Goal: Task Accomplishment & Management: Use online tool/utility

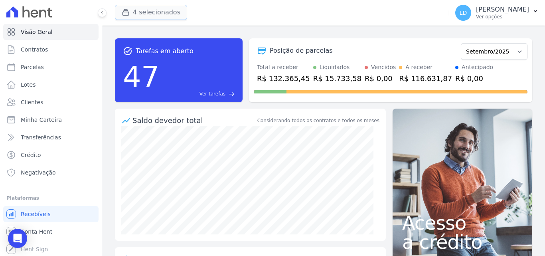
click at [146, 11] on button "4 selecionados" at bounding box center [151, 12] width 72 height 15
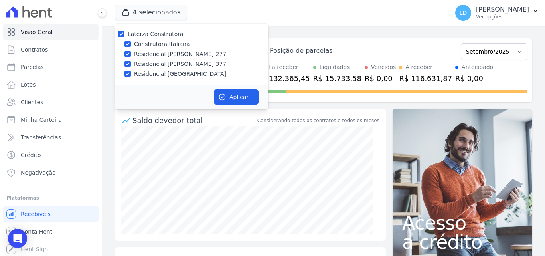
drag, startPoint x: 352, startPoint y: 22, endPoint x: 418, endPoint y: 6, distance: 67.6
click at [352, 22] on div "4 selecionados Laterza Construtora Construtora Italiana Residencial [PERSON_NAM…" at bounding box center [280, 13] width 331 height 26
click at [509, 13] on p "[PERSON_NAME]" at bounding box center [502, 10] width 53 height 8
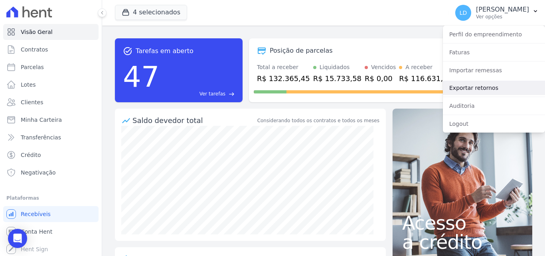
click at [490, 81] on link "Exportar retornos" at bounding box center [494, 88] width 102 height 14
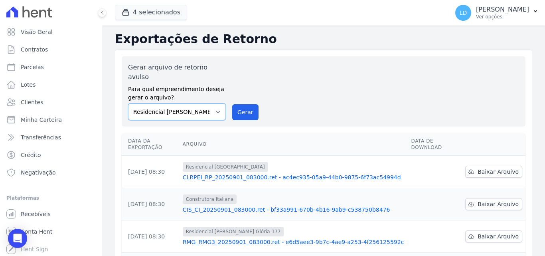
click at [201, 104] on select "Construtora Italiana Residencial [PERSON_NAME] 277 Residencial [PERSON_NAME][ST…" at bounding box center [177, 111] width 98 height 17
select select "29fc0423-bfd4-480a-835e-7e440cfe6eb8"
click at [128, 103] on select "Construtora Italiana Residencial [PERSON_NAME] 277 Residencial [PERSON_NAME][ST…" at bounding box center [177, 111] width 98 height 17
click at [258, 95] on div "Gerar arquivo de retorno avulso Para qual empreendimento deseja gerar o arquivo…" at bounding box center [323, 91] width 391 height 57
click at [249, 104] on button "Gerar" at bounding box center [245, 112] width 26 height 16
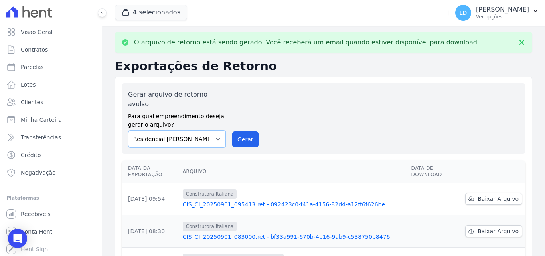
click at [188, 130] on select "Construtora Italiana Residencial [PERSON_NAME] 277 Residencial [PERSON_NAME][ST…" at bounding box center [177, 138] width 98 height 17
click at [128, 130] on select "Construtora Italiana Residencial [PERSON_NAME] 277 Residencial [PERSON_NAME][ST…" at bounding box center [177, 138] width 98 height 17
click at [242, 131] on button "Gerar" at bounding box center [245, 139] width 26 height 16
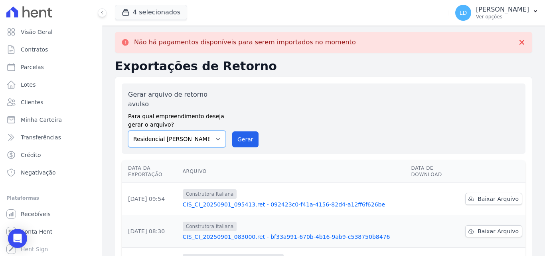
click at [201, 131] on select "Construtora Italiana Residencial [PERSON_NAME] 277 Residencial [PERSON_NAME][ST…" at bounding box center [177, 138] width 98 height 17
select select "0cd9190e-dfd9-46e5-afc8-7298ef4c0c2b"
click at [128, 130] on select "Construtora Italiana Residencial [PERSON_NAME] 277 Residencial [PERSON_NAME][ST…" at bounding box center [177, 138] width 98 height 17
click at [248, 134] on button "Gerar" at bounding box center [245, 139] width 26 height 16
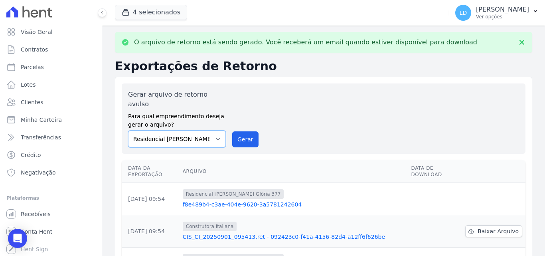
click at [193, 130] on select "Construtora Italiana Residencial [PERSON_NAME] 277 Residencial [PERSON_NAME][ST…" at bounding box center [177, 138] width 98 height 17
select select "6440c0a1-232b-4aa1-adfe-88cb95fffe46"
click at [128, 130] on select "Construtora Italiana Residencial [PERSON_NAME] 277 Residencial [PERSON_NAME][ST…" at bounding box center [177, 138] width 98 height 17
click at [246, 131] on button "Gerar" at bounding box center [245, 139] width 26 height 16
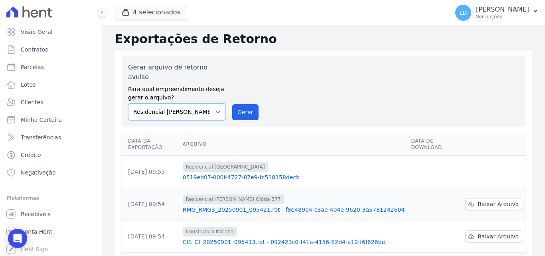
click at [185, 106] on select "Construtora Italiana Residencial [PERSON_NAME] 277 Residencial [PERSON_NAME][ST…" at bounding box center [177, 111] width 98 height 17
click at [128, 103] on select "Construtora Italiana Residencial [PERSON_NAME] 277 Residencial [PERSON_NAME][ST…" at bounding box center [177, 111] width 98 height 17
click at [190, 107] on select "Construtora Italiana Residencial [PERSON_NAME] 277 Residencial [PERSON_NAME][ST…" at bounding box center [177, 111] width 98 height 17
select select "6440c0a1-232b-4aa1-adfe-88cb95fffe46"
click at [128, 103] on select "Construtora Italiana Residencial [PERSON_NAME] 277 Residencial [PERSON_NAME][ST…" at bounding box center [177, 111] width 98 height 17
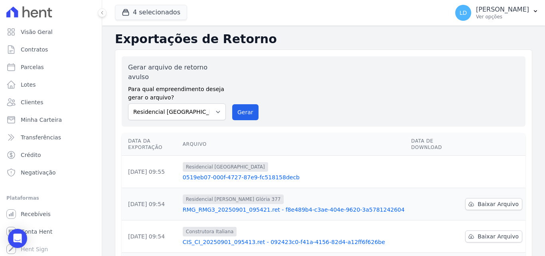
click at [245, 111] on div "Gerar arquivo de retorno avulso Para qual empreendimento deseja gerar o arquivo…" at bounding box center [324, 91] width 404 height 70
click at [245, 107] on button "Gerar" at bounding box center [245, 112] width 26 height 16
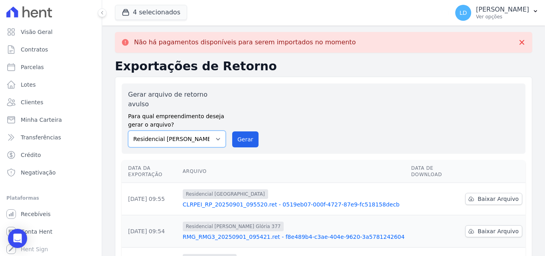
click at [167, 130] on select "Construtora Italiana Residencial [PERSON_NAME] 277 Residencial [PERSON_NAME][ST…" at bounding box center [177, 138] width 98 height 17
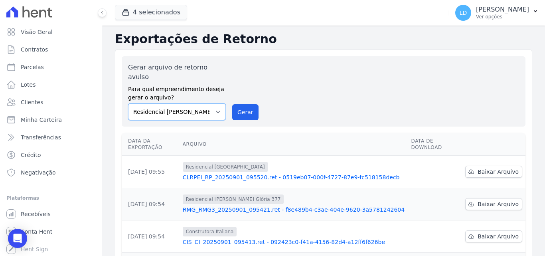
click at [190, 107] on select "Construtora Italiana Residencial [PERSON_NAME] 277 Residencial [PERSON_NAME][ST…" at bounding box center [177, 111] width 98 height 17
select select "29fc0423-bfd4-480a-835e-7e440cfe6eb8"
click at [128, 103] on select "Construtora Italiana Residencial [PERSON_NAME] 277 Residencial [PERSON_NAME][ST…" at bounding box center [177, 111] width 98 height 17
click at [234, 105] on button "Gerar" at bounding box center [245, 112] width 26 height 16
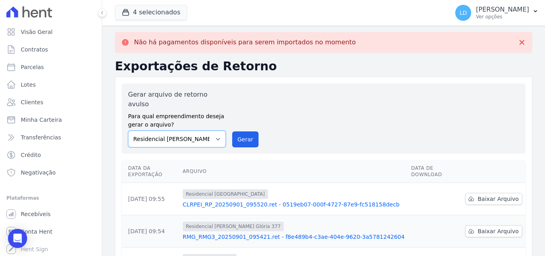
drag, startPoint x: 190, startPoint y: 129, endPoint x: 194, endPoint y: 136, distance: 8.6
click at [190, 130] on select "Construtora Italiana Residencial [PERSON_NAME] 277 Residencial [PERSON_NAME][ST…" at bounding box center [177, 138] width 98 height 17
click at [128, 130] on select "Construtora Italiana Residencial [PERSON_NAME] 277 Residencial [PERSON_NAME][ST…" at bounding box center [177, 138] width 98 height 17
click at [242, 131] on button "Gerar" at bounding box center [245, 139] width 26 height 16
click at [204, 132] on select "Construtora Italiana Residencial [PERSON_NAME] 277 Residencial [PERSON_NAME][ST…" at bounding box center [177, 138] width 98 height 17
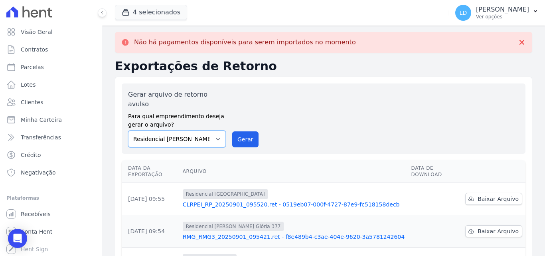
select select "0cd9190e-dfd9-46e5-afc8-7298ef4c0c2b"
click at [128, 130] on select "Construtora Italiana Residencial [PERSON_NAME] 277 Residencial [PERSON_NAME][ST…" at bounding box center [177, 138] width 98 height 17
click at [246, 132] on button "Gerar" at bounding box center [245, 139] width 26 height 16
drag, startPoint x: 201, startPoint y: 131, endPoint x: 203, endPoint y: 137, distance: 6.6
click at [201, 131] on select "Construtora Italiana Residencial [PERSON_NAME] 277 Residencial [PERSON_NAME][ST…" at bounding box center [177, 138] width 98 height 17
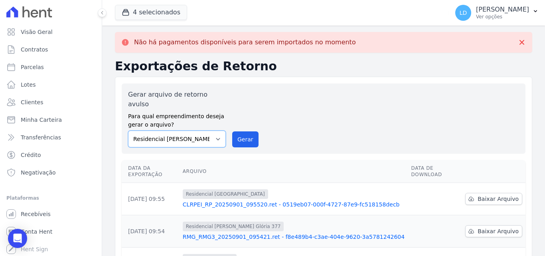
select select "6440c0a1-232b-4aa1-adfe-88cb95fffe46"
click at [128, 130] on select "Construtora Italiana Residencial [PERSON_NAME] 277 Residencial [PERSON_NAME][ST…" at bounding box center [177, 138] width 98 height 17
click at [243, 136] on button "Gerar" at bounding box center [245, 139] width 26 height 16
click at [503, 12] on p "[PERSON_NAME]" at bounding box center [502, 10] width 53 height 8
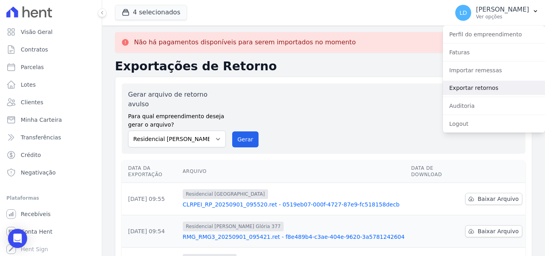
click at [502, 88] on link "Exportar retornos" at bounding box center [494, 88] width 102 height 14
